Goal: Task Accomplishment & Management: Manage account settings

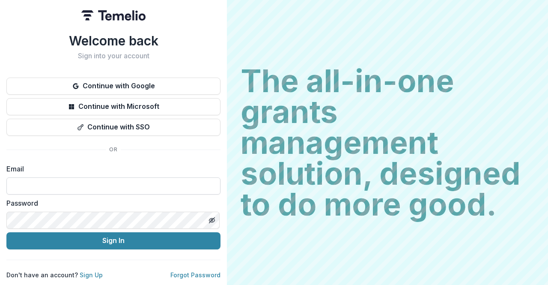
click at [79, 183] on input at bounding box center [113, 185] width 214 height 17
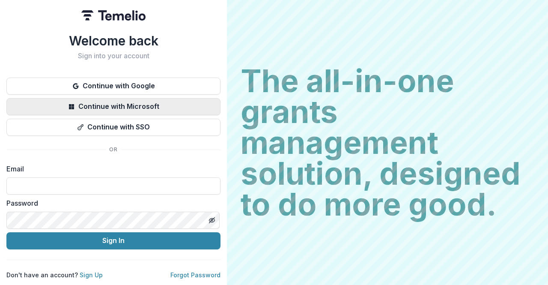
click at [136, 102] on button "Continue with Microsoft" at bounding box center [113, 106] width 214 height 17
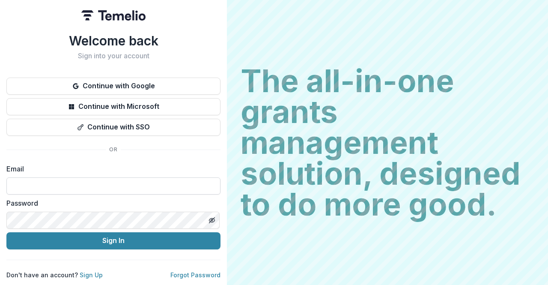
click at [96, 187] on input at bounding box center [113, 185] width 214 height 17
type input "**********"
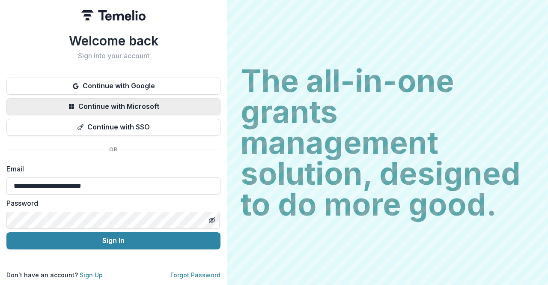
click at [176, 101] on button "Continue with Microsoft" at bounding box center [113, 106] width 214 height 17
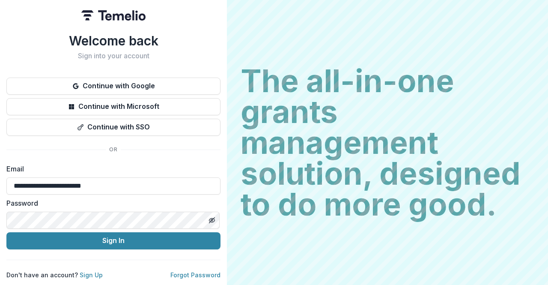
click at [310, 88] on h2 "The all-in-one grants management solution, designed to do more good." at bounding box center [388, 143] width 294 height 154
click at [272, 173] on h2 "The all-in-one grants management solution, designed to do more good." at bounding box center [388, 143] width 294 height 154
